Goal: Task Accomplishment & Management: Use online tool/utility

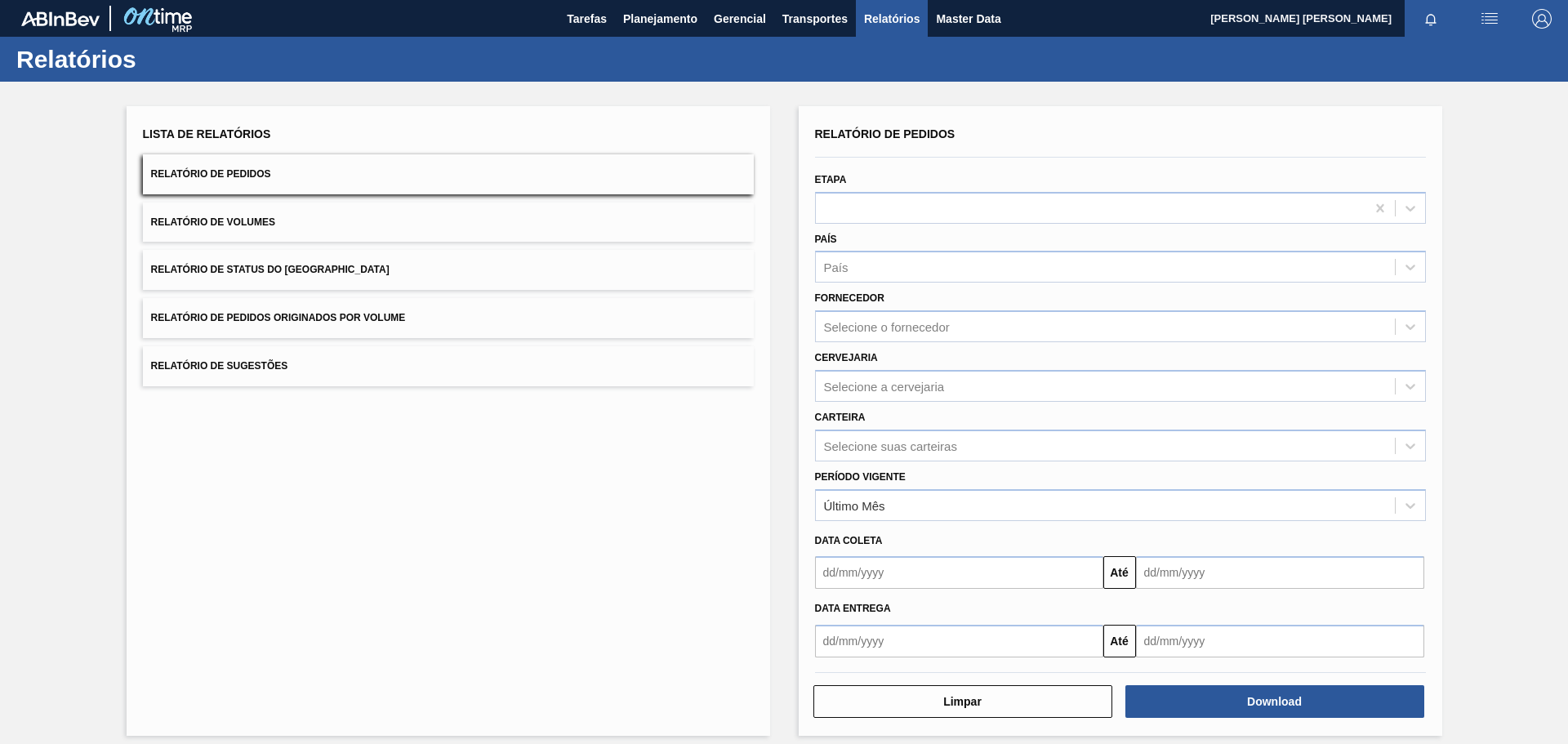
click at [364, 318] on span "Relatório de Pedidos Originados por Volume" at bounding box center [278, 317] width 255 height 11
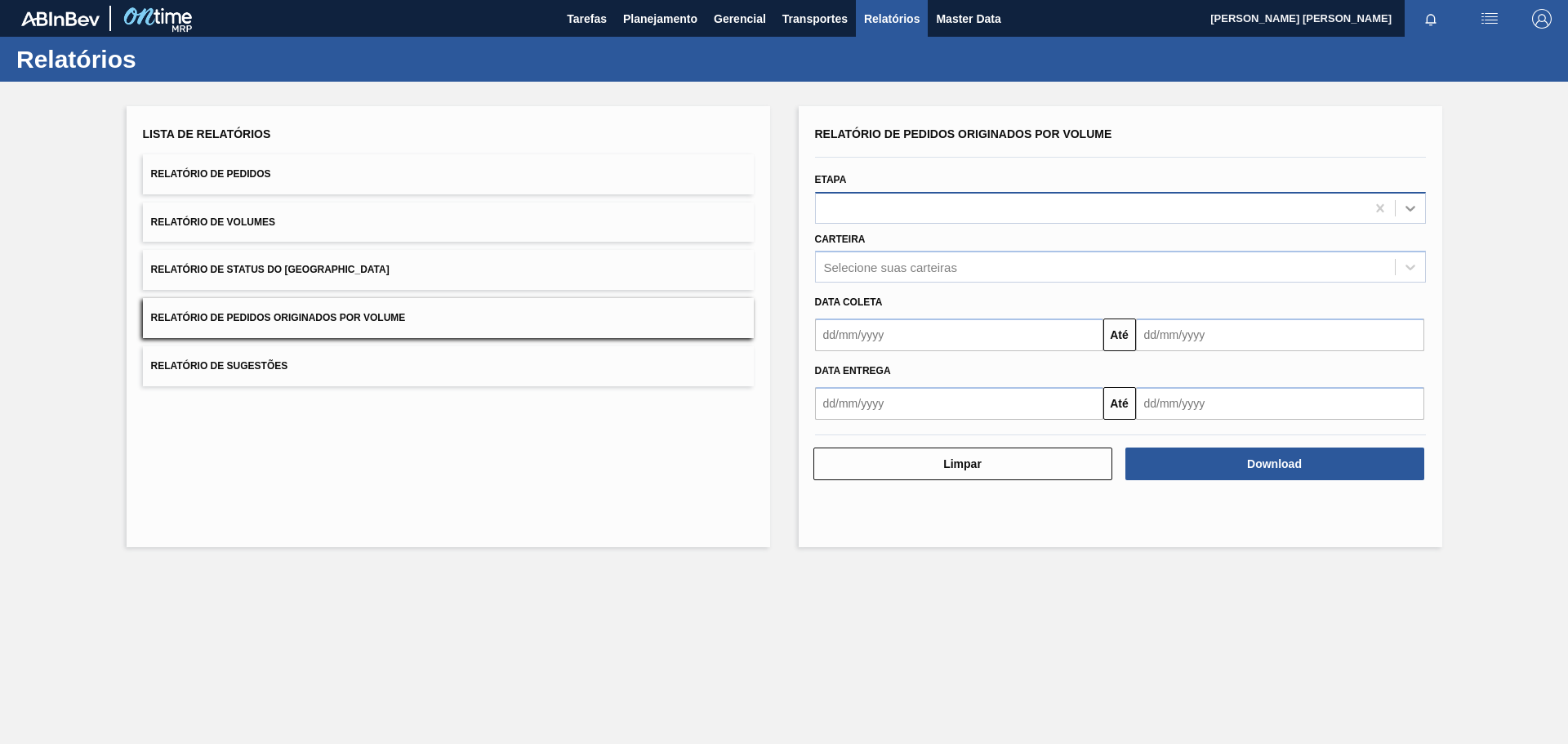
click at [1410, 209] on icon at bounding box center [1410, 209] width 10 height 6
click at [1077, 202] on div at bounding box center [1090, 208] width 549 height 24
drag, startPoint x: 931, startPoint y: 274, endPoint x: 922, endPoint y: 272, distance: 9.2
click at [928, 274] on div "Selecione suas carteiras" at bounding box center [890, 268] width 133 height 14
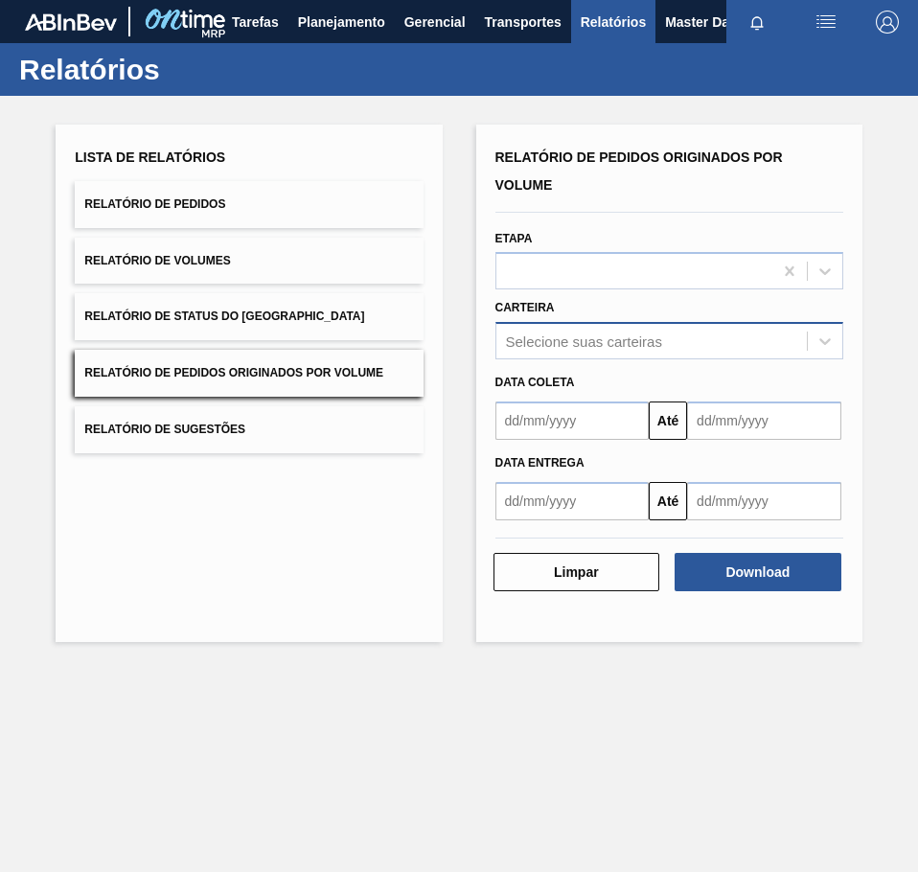
click at [699, 341] on div "Selecione suas carteiras" at bounding box center [652, 342] width 311 height 28
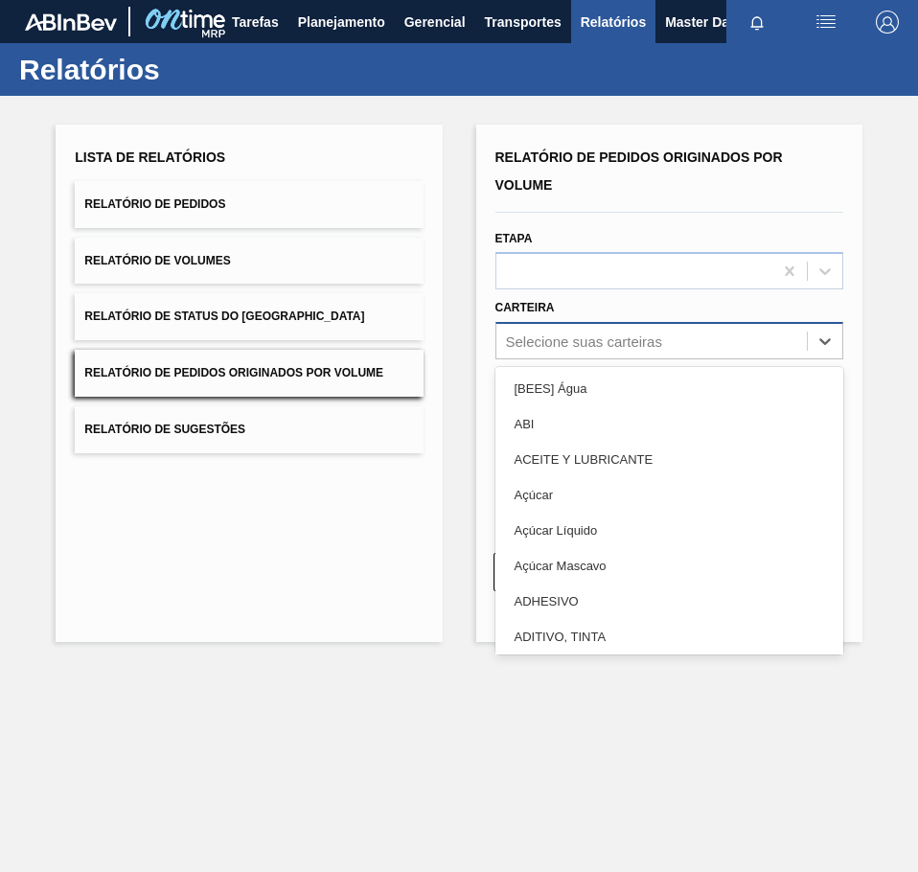
paste input "Garrafa [PERSON_NAME]"
type input "Garrafa [PERSON_NAME]"
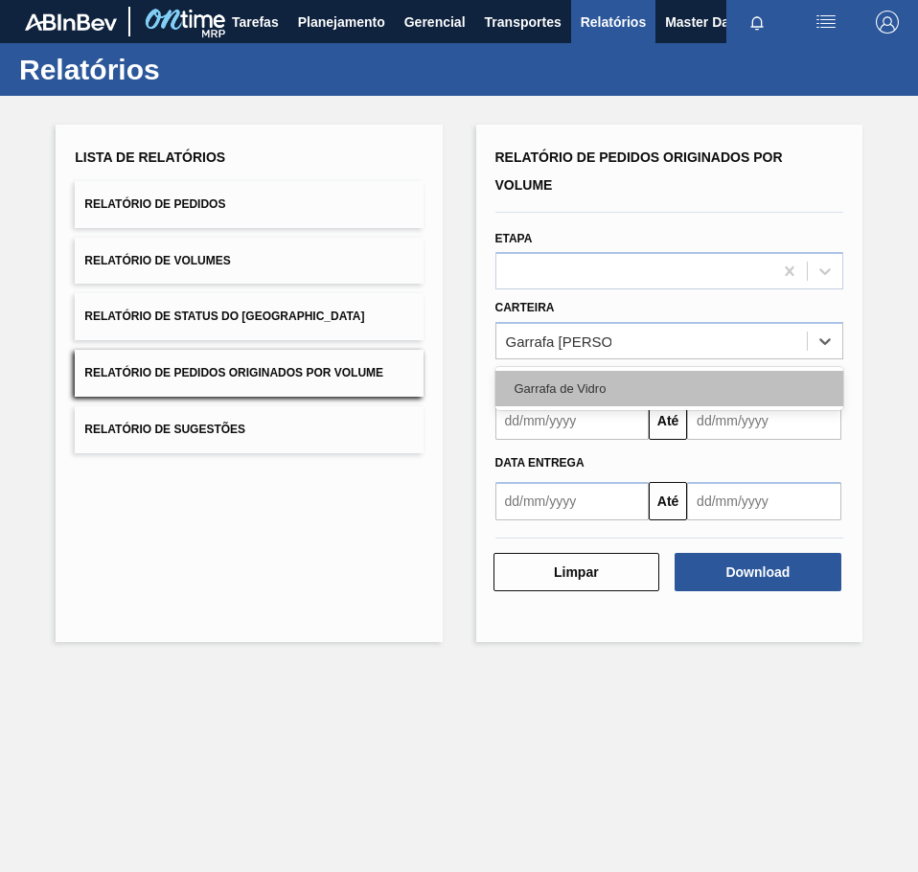
click at [642, 384] on div "Garrafa de Vidro" at bounding box center [670, 388] width 348 height 35
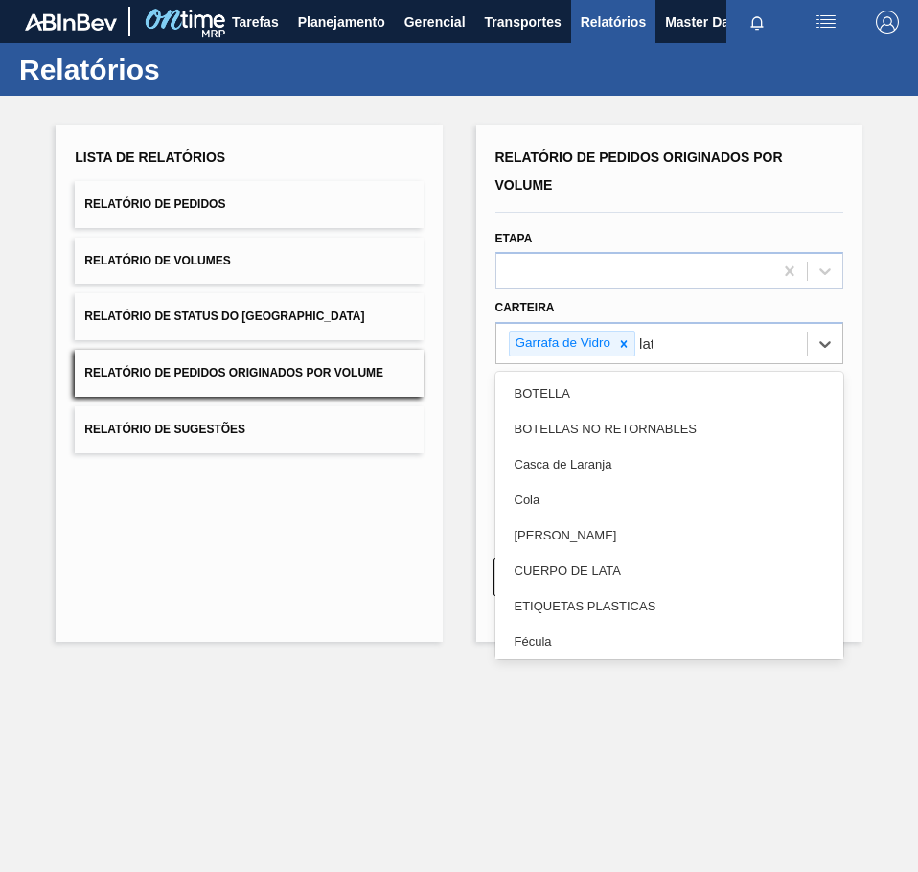
type input "lata"
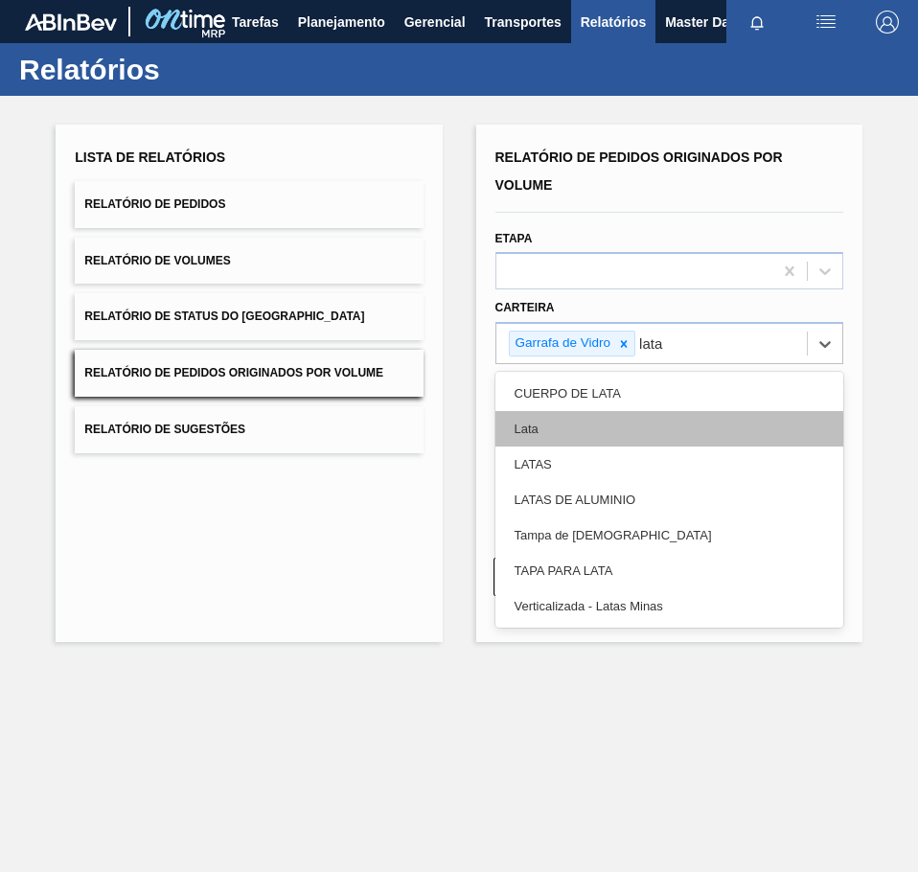
click at [687, 424] on div "Lata" at bounding box center [670, 428] width 348 height 35
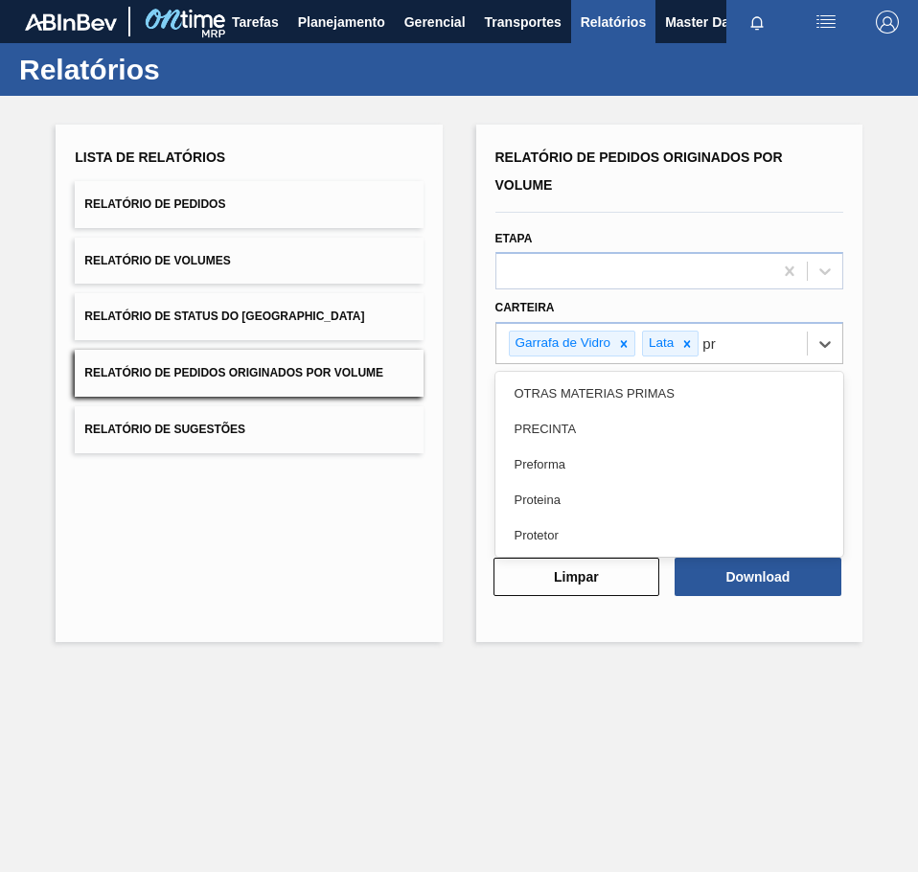
type input "pre"
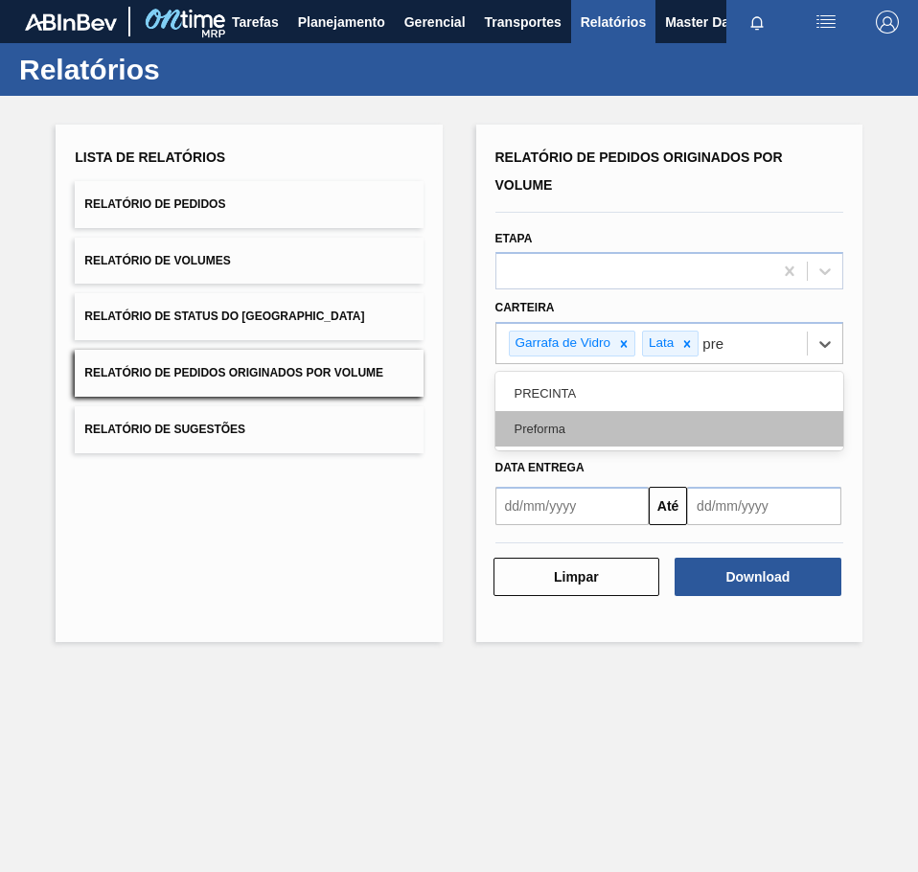
click at [680, 417] on div "Preforma" at bounding box center [670, 428] width 348 height 35
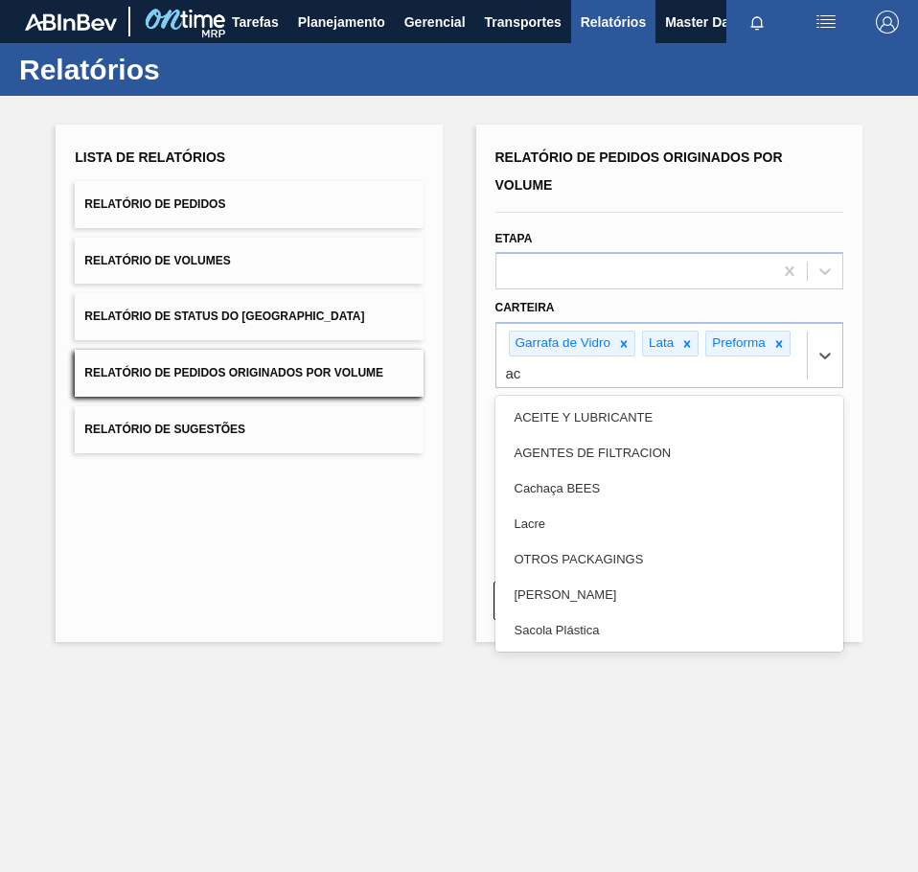
type input "a"
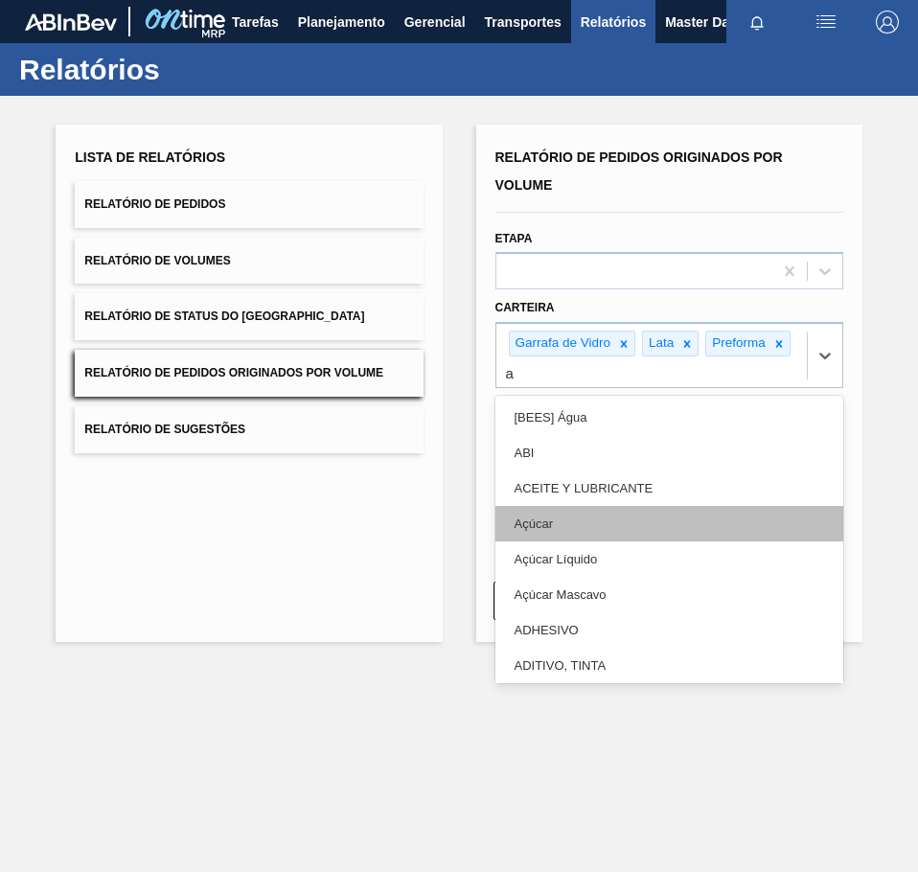
click at [641, 528] on div "Açúcar" at bounding box center [670, 523] width 348 height 35
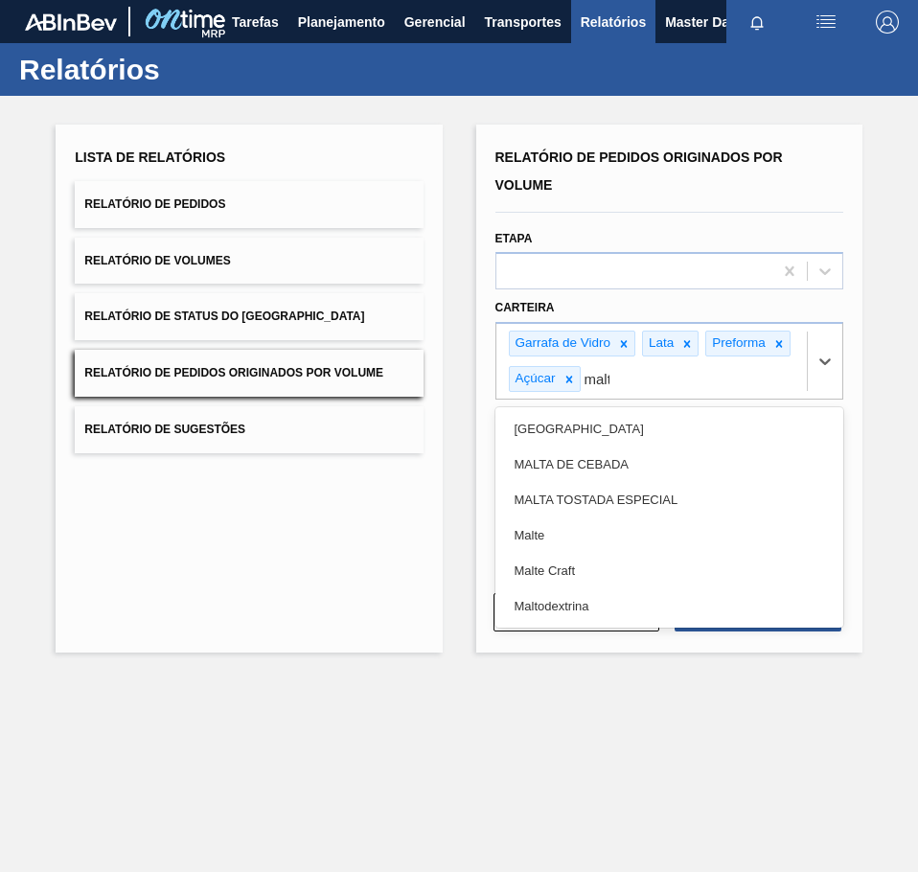
type input "malte"
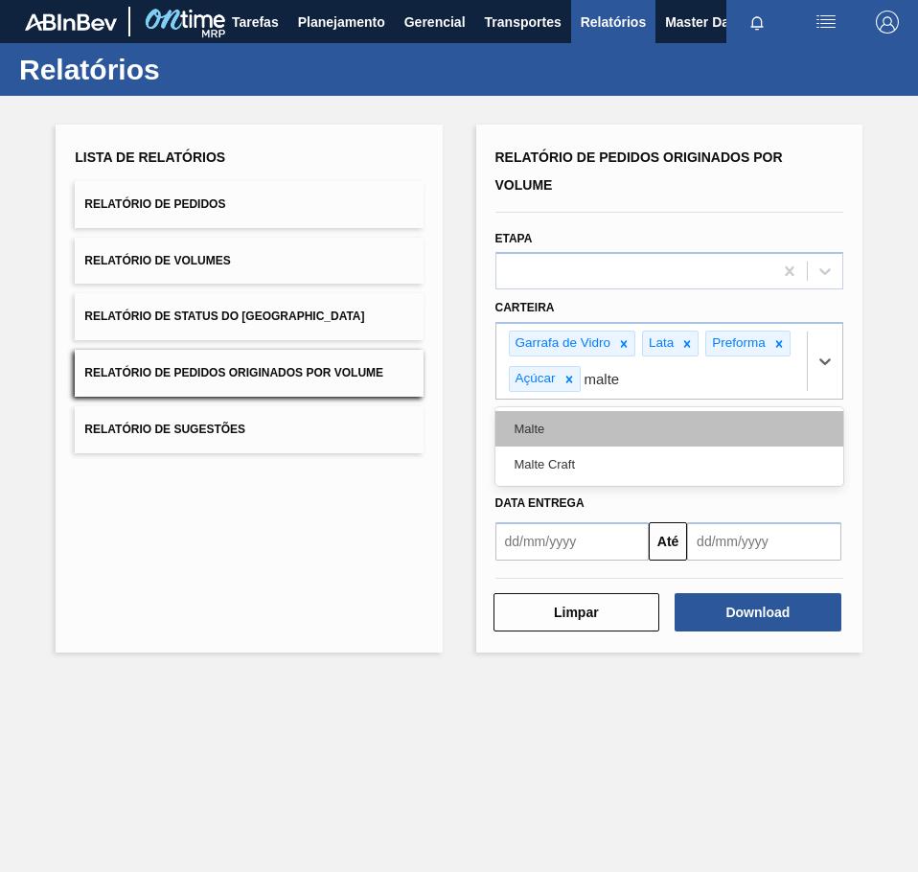
click at [538, 431] on div "Malte" at bounding box center [670, 428] width 348 height 35
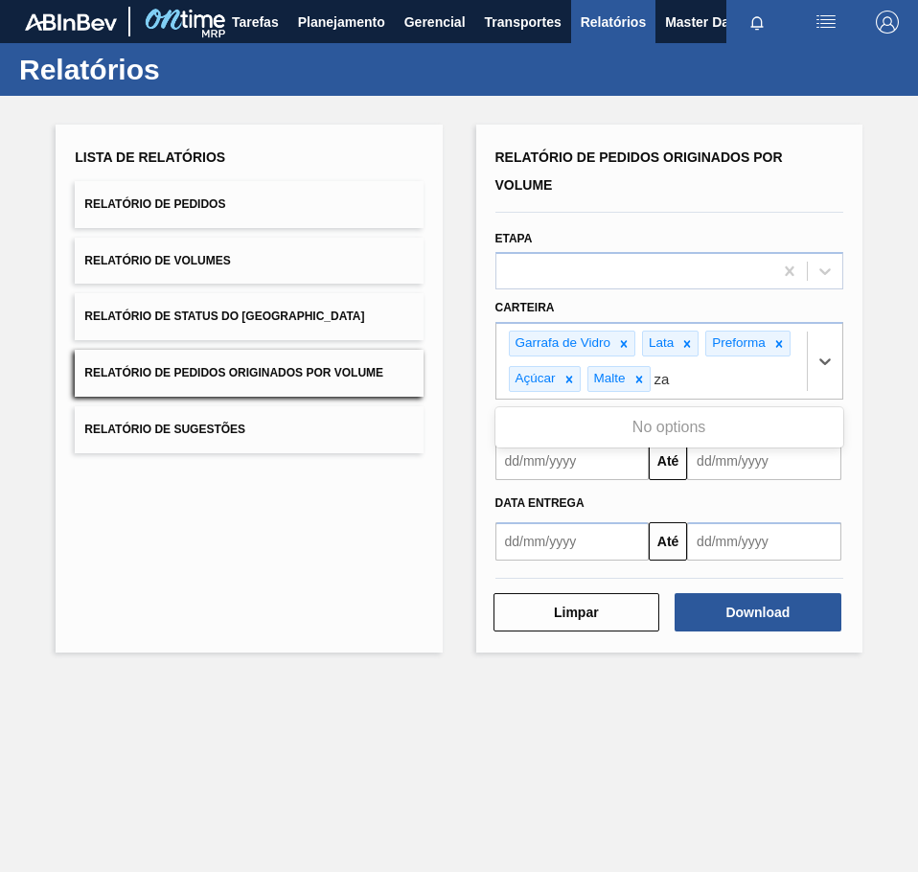
type input "z"
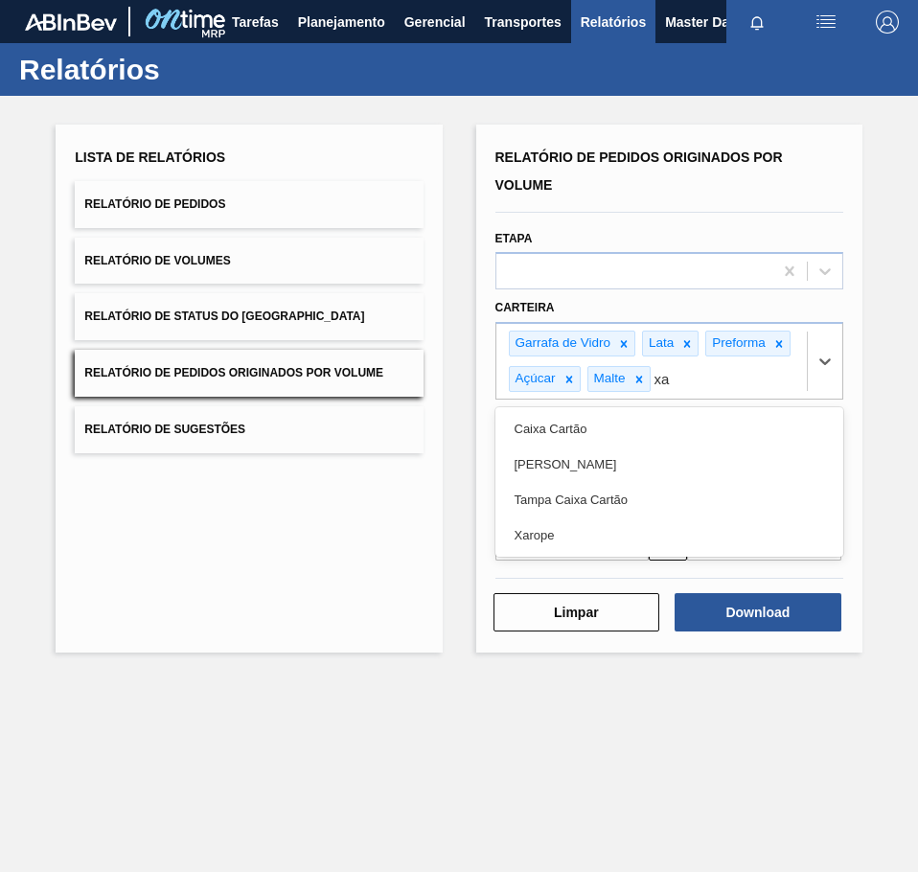
type input "xar"
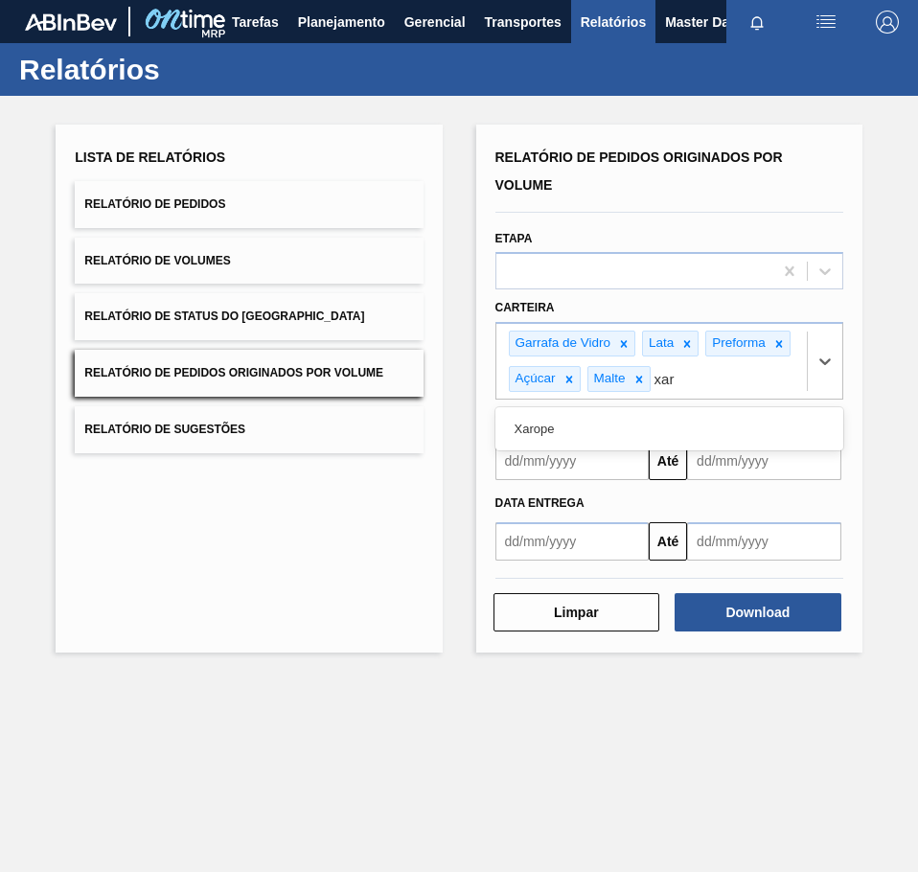
click at [551, 433] on div "Xarope" at bounding box center [670, 428] width 348 height 35
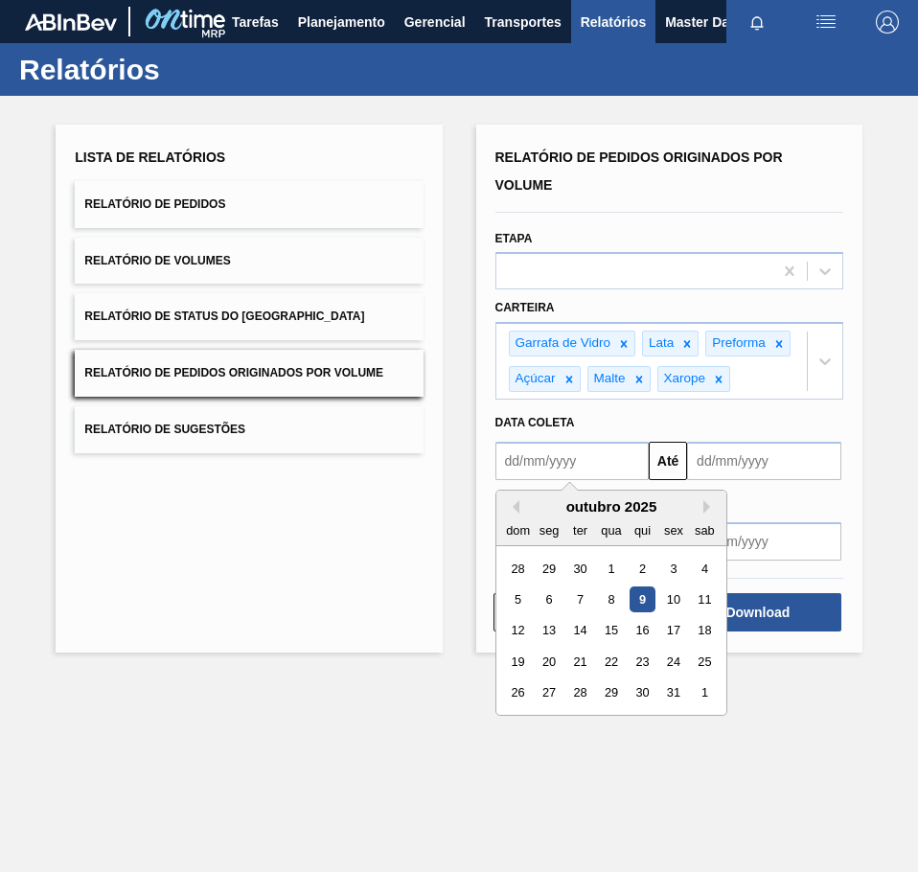
click at [557, 453] on input "text" at bounding box center [573, 461] width 154 height 38
click at [520, 508] on div "outubro 2025" at bounding box center [612, 506] width 230 height 16
click at [508, 502] on button "Previous Month" at bounding box center [512, 506] width 13 height 13
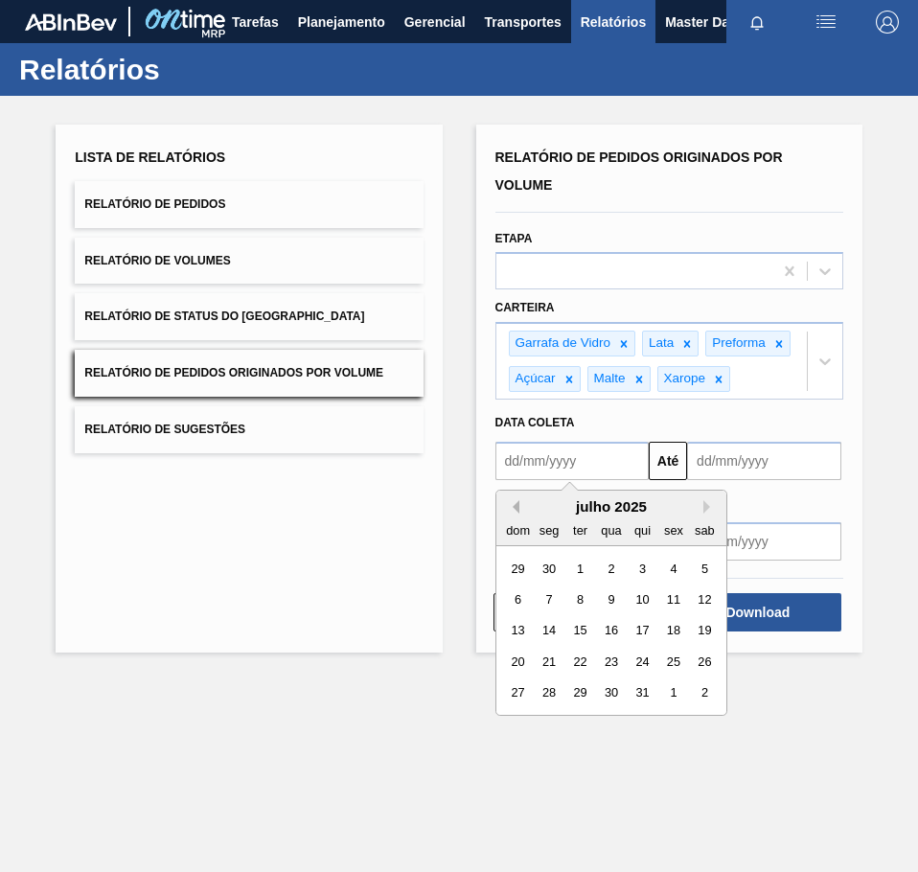
click at [508, 502] on button "Previous Month" at bounding box center [512, 506] width 13 height 13
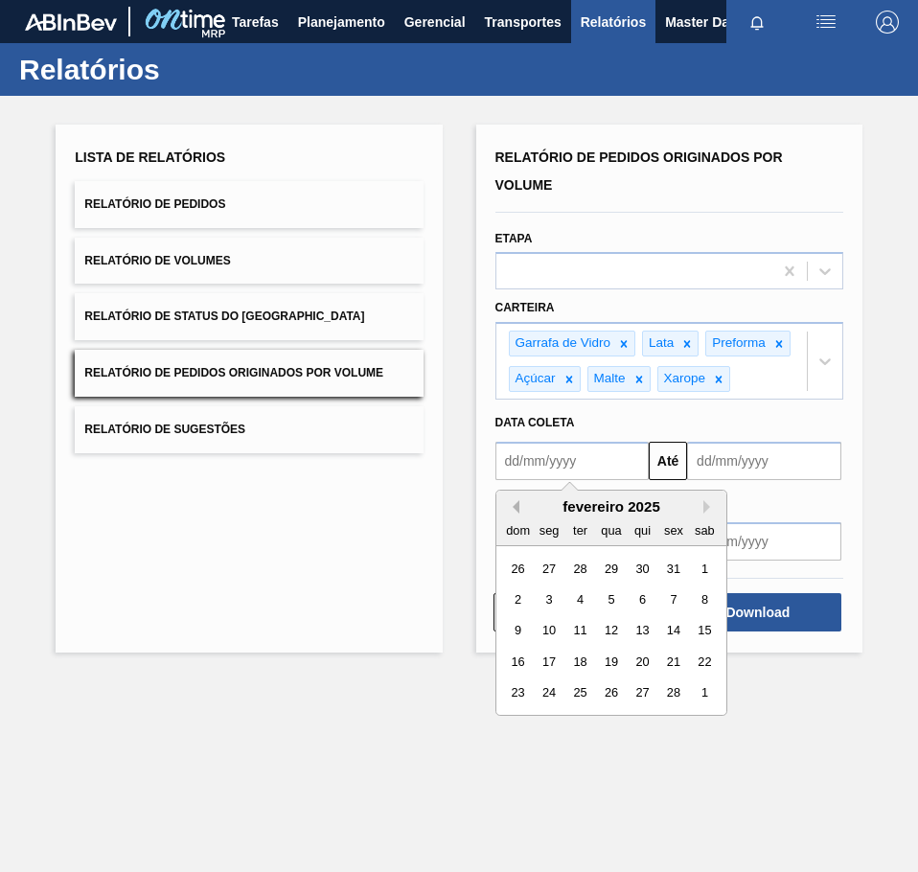
click at [508, 502] on button "Previous Month" at bounding box center [512, 506] width 13 height 13
click at [705, 509] on button "Next Month" at bounding box center [710, 506] width 13 height 13
click at [614, 563] on div "1" at bounding box center [611, 568] width 26 height 26
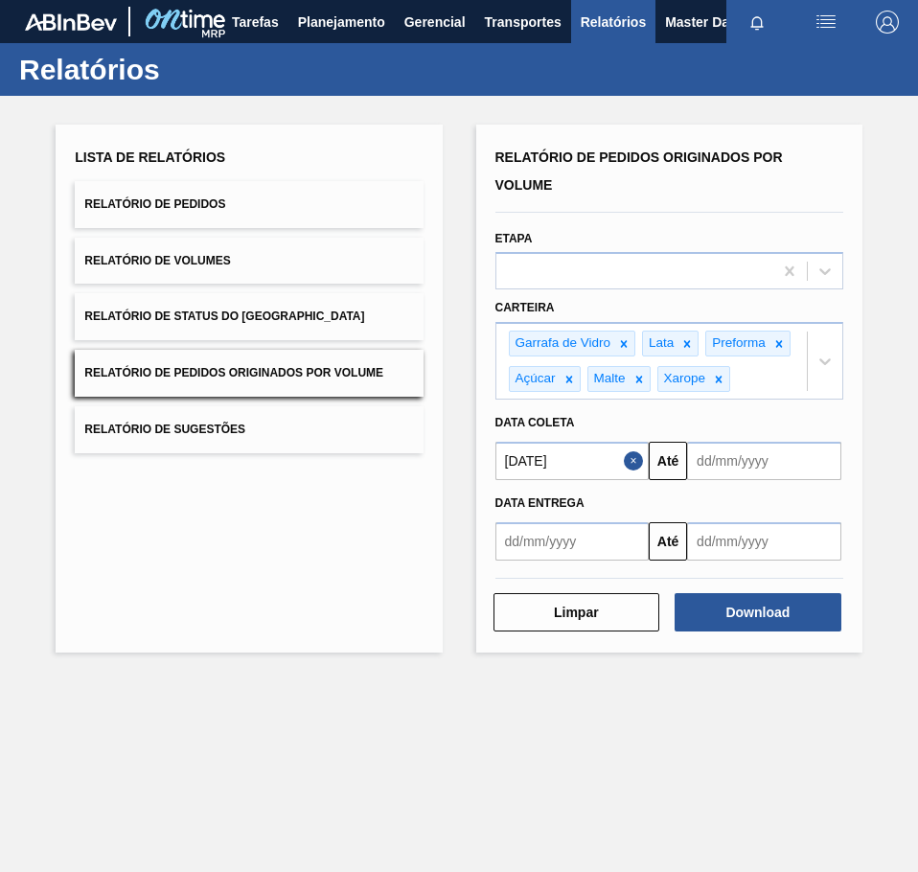
type input "[DATE]"
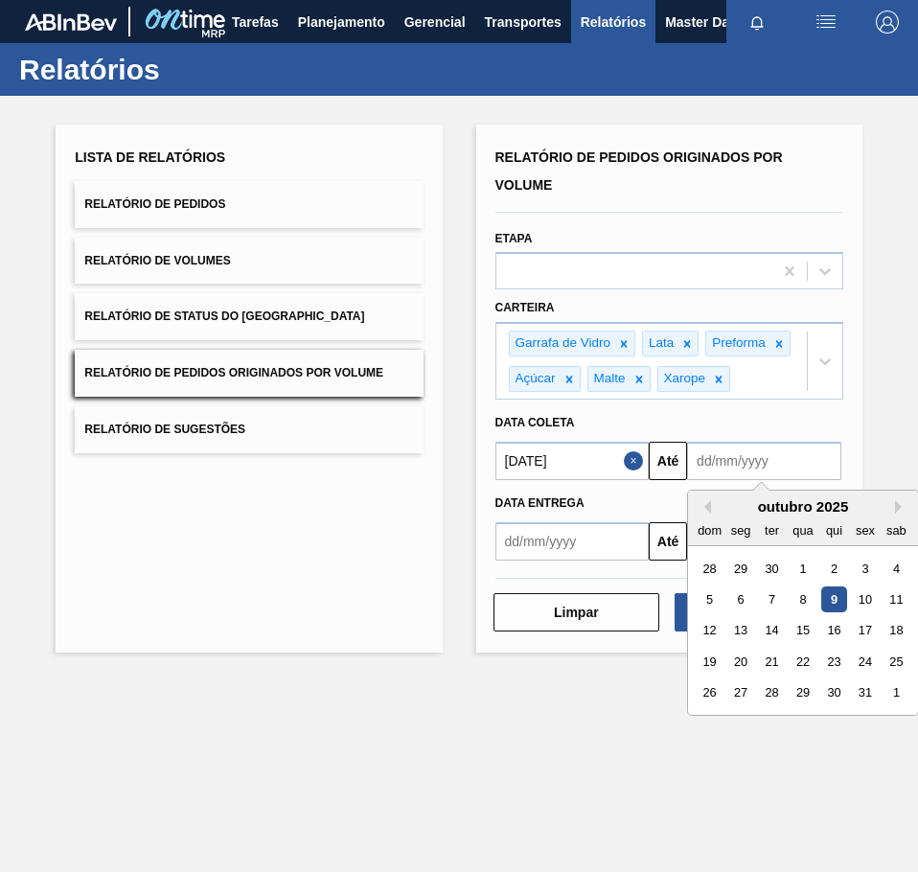
click at [777, 458] on input "text" at bounding box center [764, 461] width 154 height 38
click at [807, 603] on div "8" at bounding box center [804, 600] width 26 height 26
type input "[DATE]"
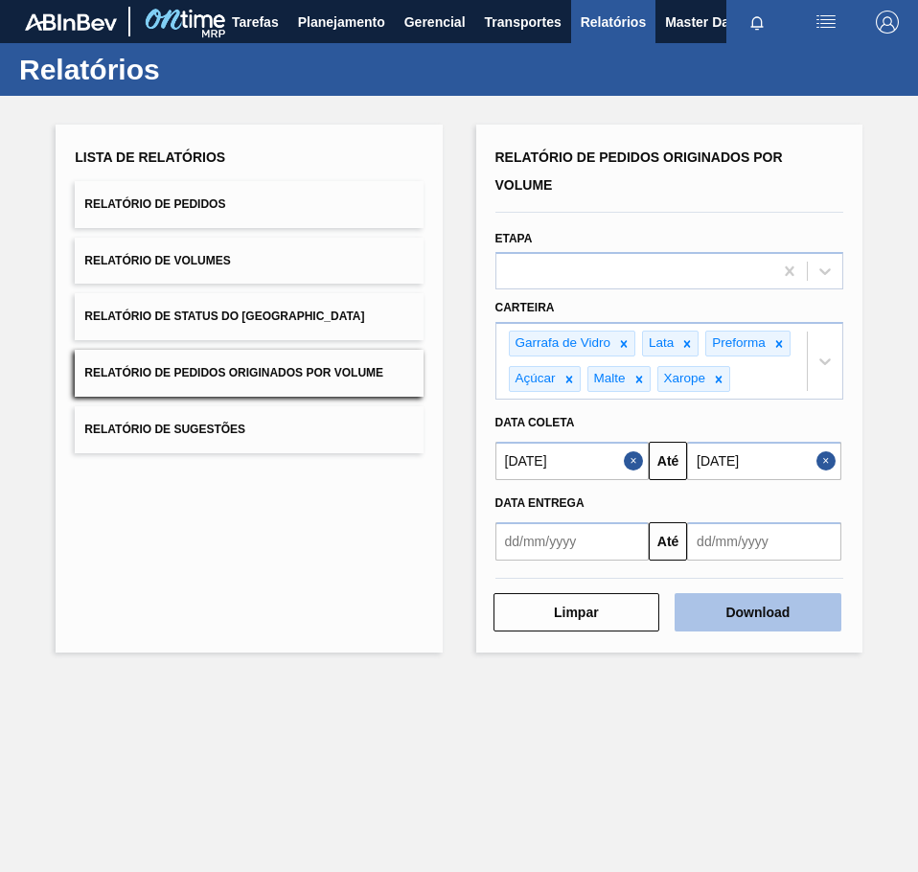
click at [812, 615] on button "Download" at bounding box center [758, 612] width 167 height 38
